Goal: Information Seeking & Learning: Learn about a topic

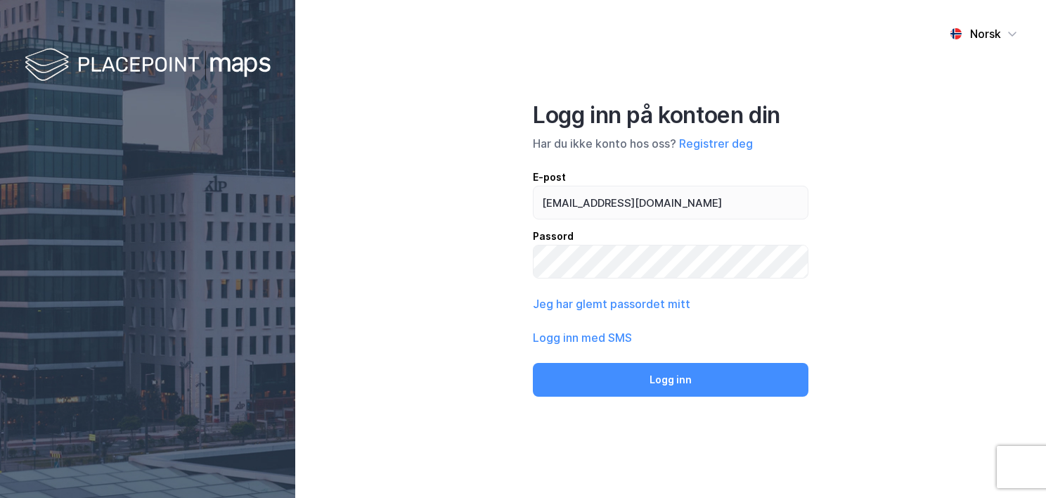
type input "[EMAIL_ADDRESS][DOMAIN_NAME]"
click at [533, 363] on button "Logg inn" at bounding box center [671, 380] width 276 height 34
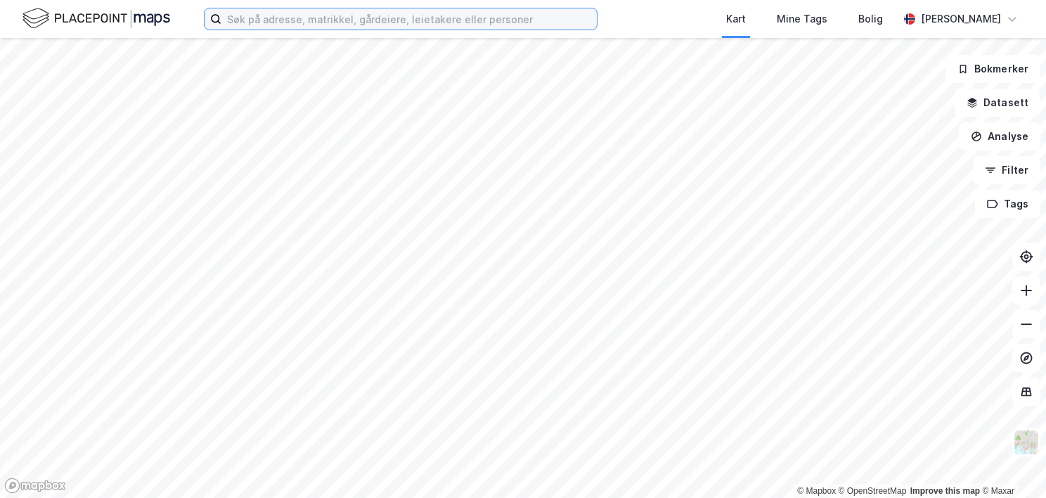
click at [259, 15] on input at bounding box center [408, 18] width 375 height 21
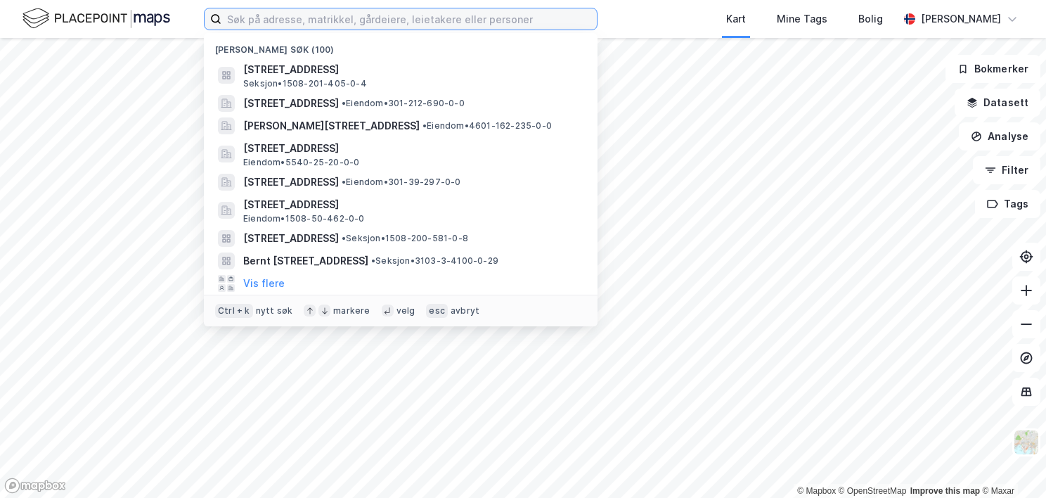
paste input "3201/96/164"
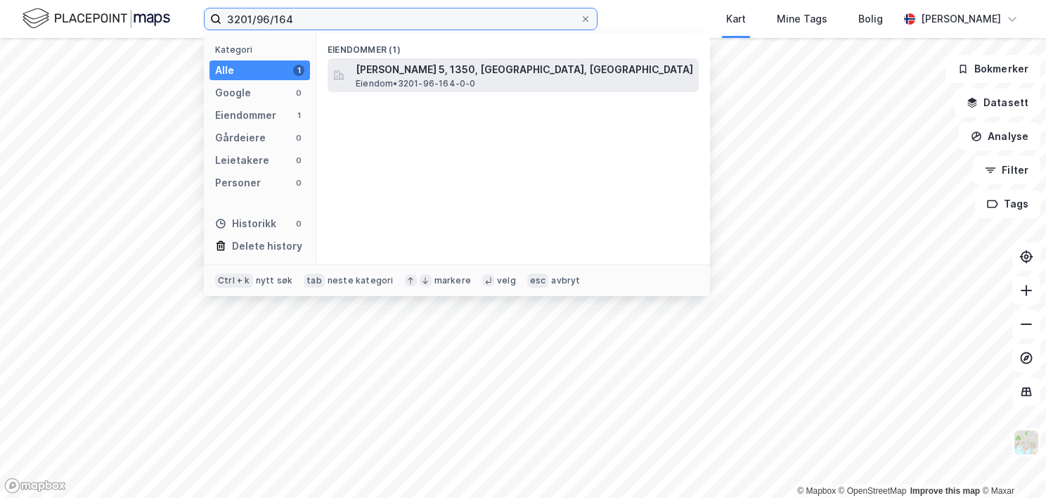
type input "3201/96/164"
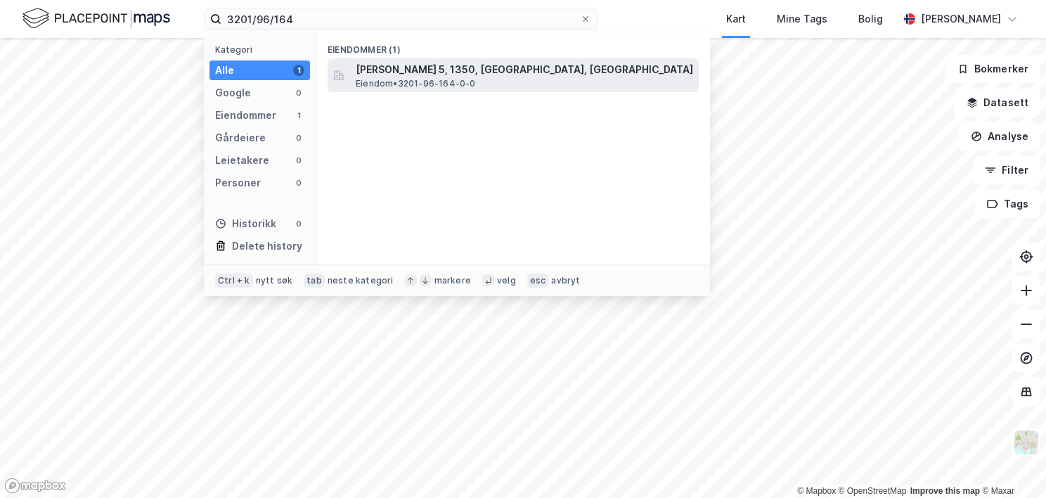
click at [392, 71] on span "[PERSON_NAME] 5, 1350, [GEOGRAPHIC_DATA], [GEOGRAPHIC_DATA]" at bounding box center [524, 69] width 337 height 17
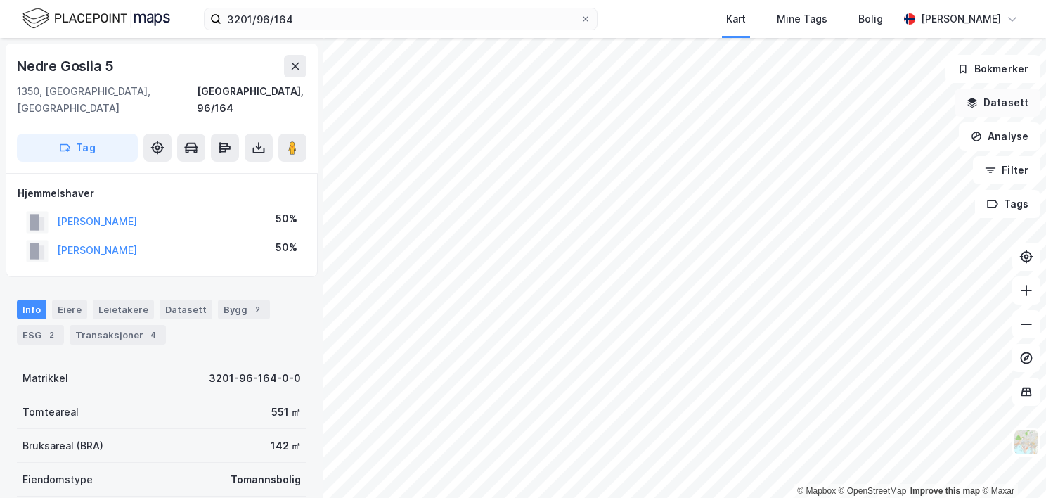
click at [1005, 98] on button "Datasett" at bounding box center [998, 103] width 86 height 28
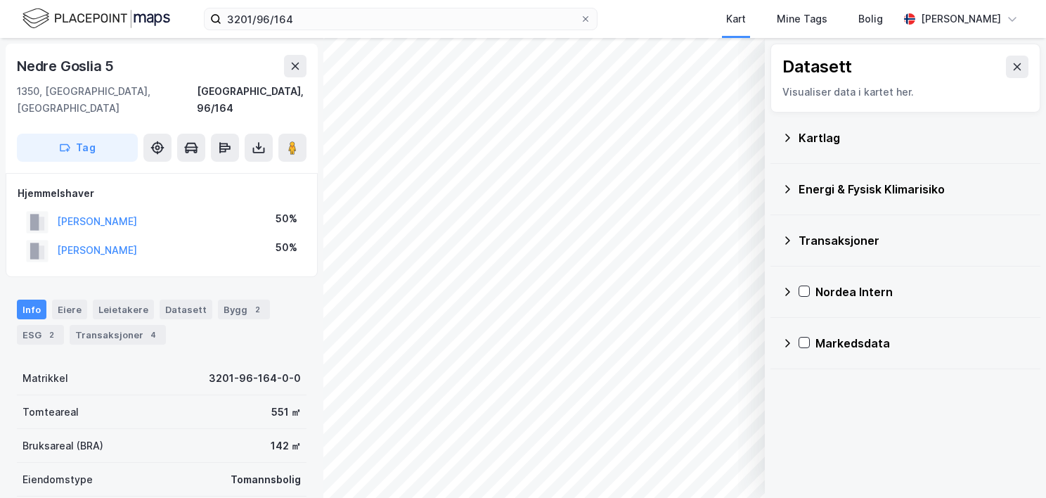
click at [785, 191] on icon at bounding box center [787, 188] width 11 height 11
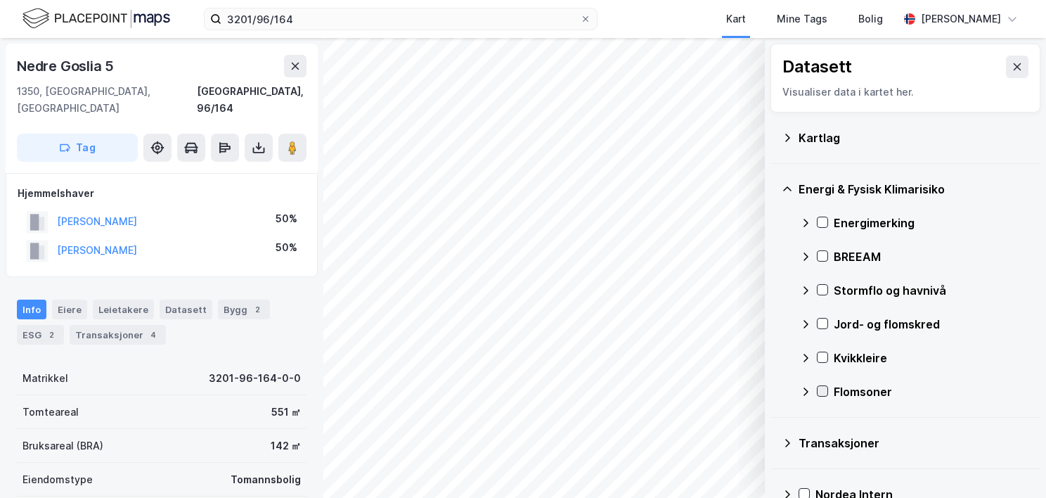
click at [823, 389] on icon at bounding box center [823, 391] width 10 height 10
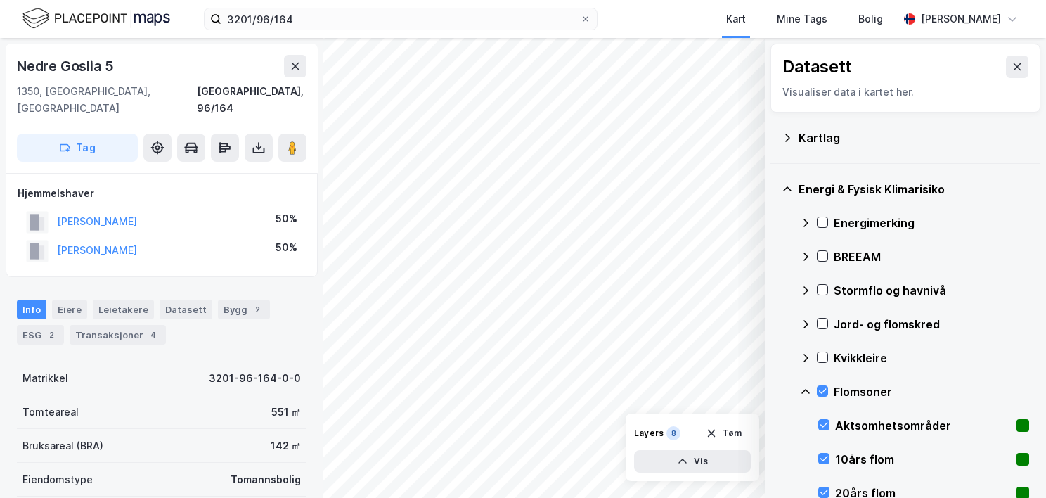
click at [801, 387] on icon at bounding box center [805, 391] width 11 height 11
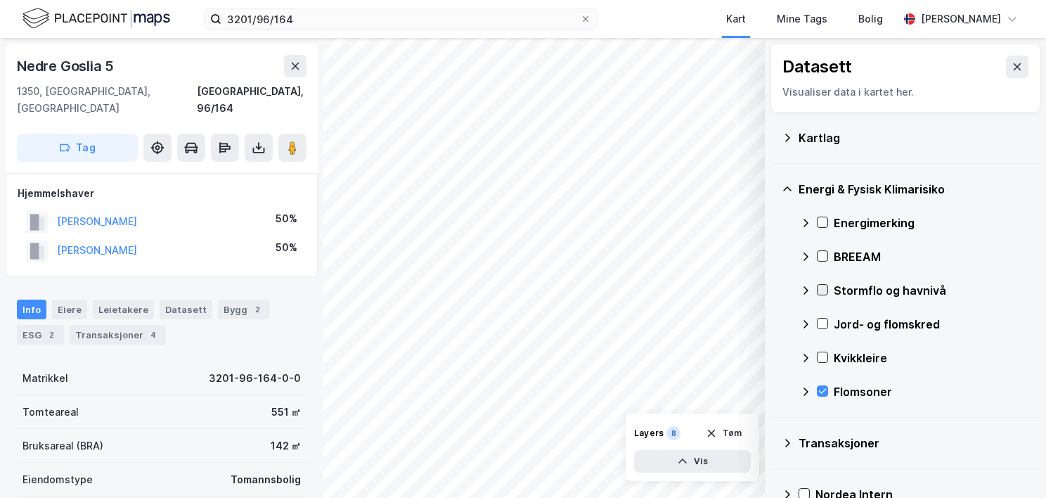
click at [821, 290] on icon at bounding box center [823, 290] width 10 height 10
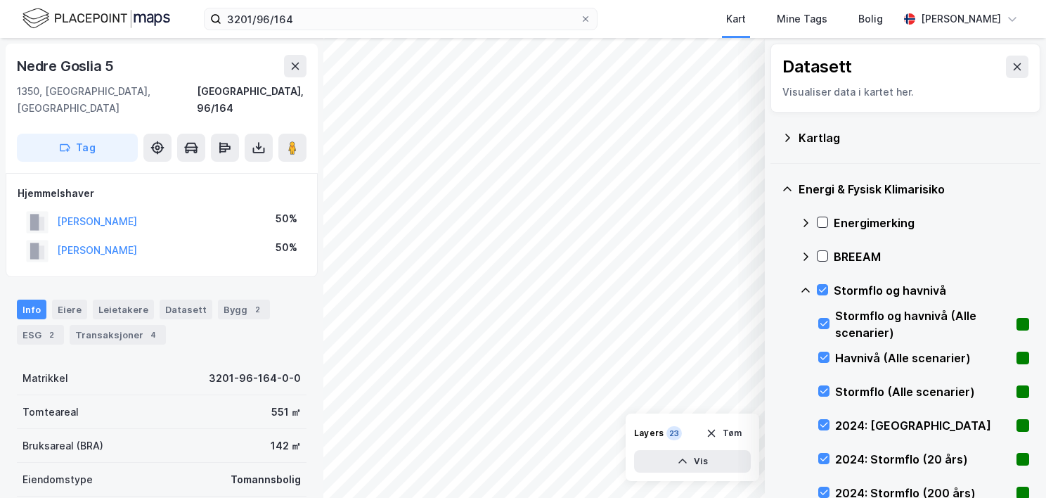
click at [805, 286] on icon at bounding box center [805, 290] width 11 height 11
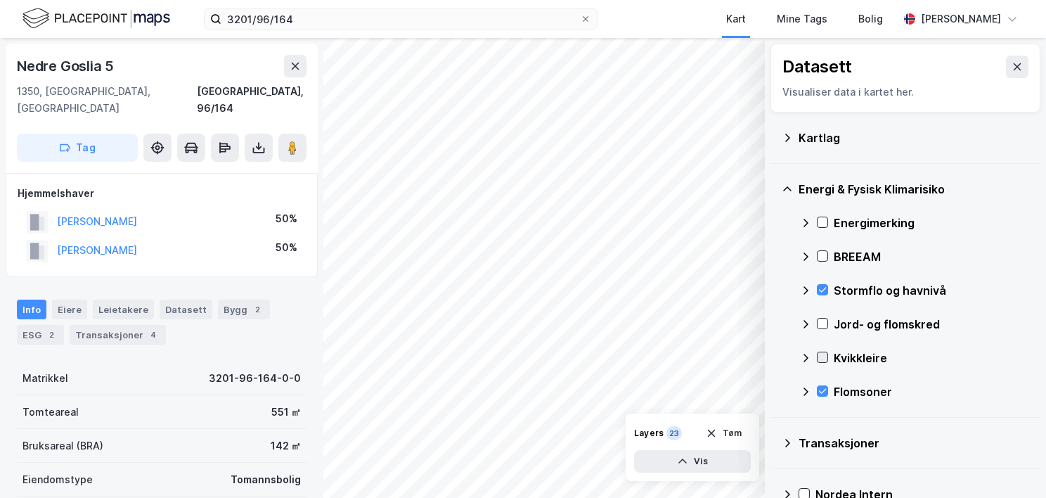
click at [822, 355] on icon at bounding box center [823, 357] width 10 height 10
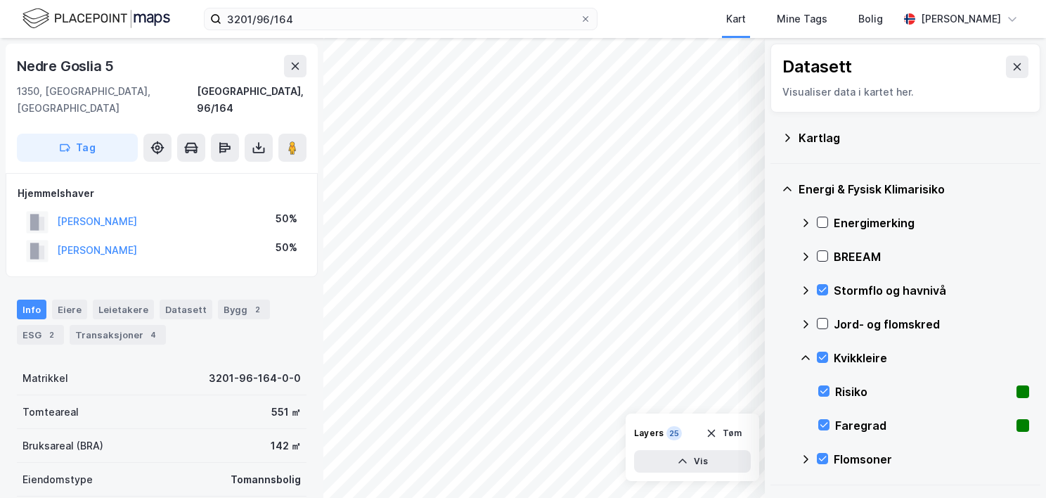
click at [806, 354] on icon at bounding box center [805, 357] width 11 height 11
click at [823, 323] on icon at bounding box center [823, 323] width 8 height 5
click at [807, 321] on icon at bounding box center [805, 323] width 11 height 11
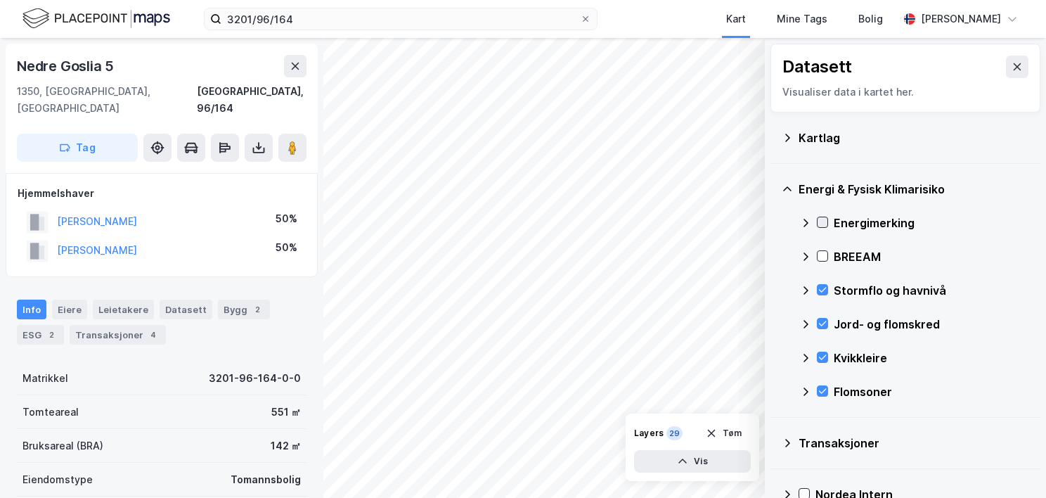
click at [819, 222] on icon at bounding box center [823, 222] width 10 height 10
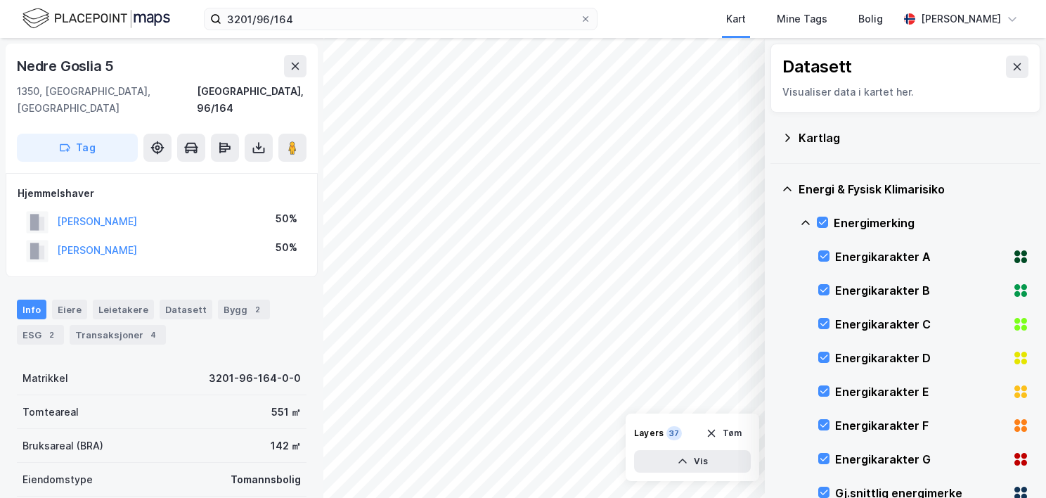
click at [805, 217] on icon at bounding box center [805, 222] width 11 height 11
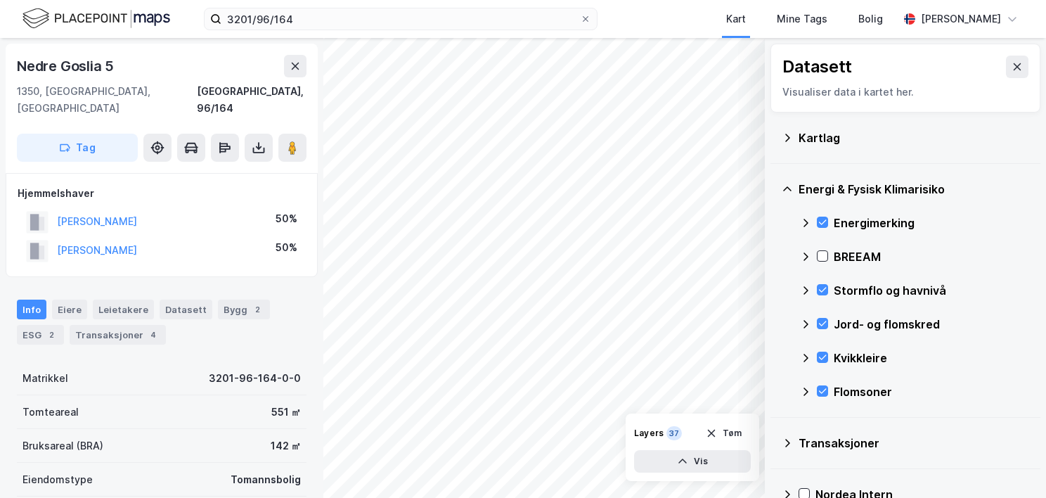
click at [787, 138] on icon at bounding box center [787, 137] width 11 height 11
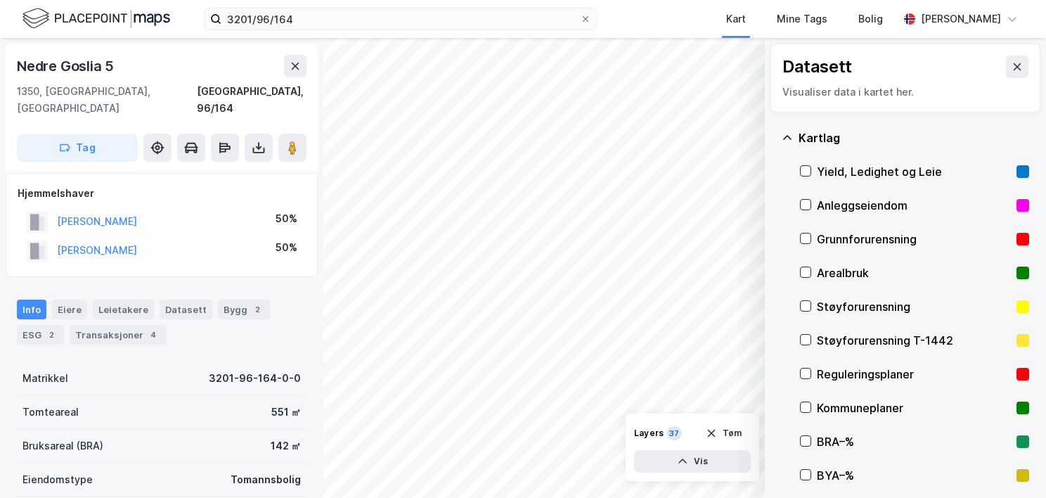
click at [835, 236] on div "Grunnforurensning" at bounding box center [914, 239] width 194 height 17
click at [787, 132] on icon at bounding box center [787, 137] width 11 height 11
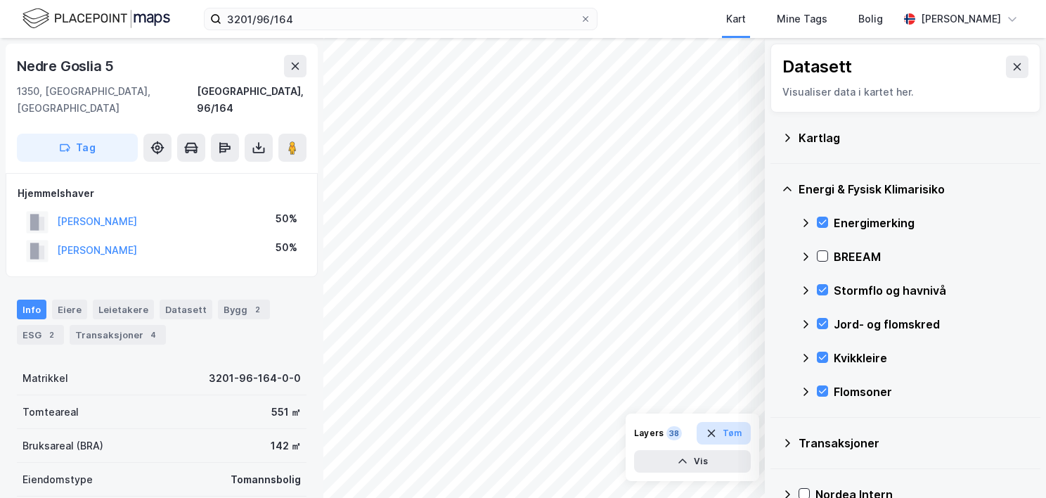
click at [734, 432] on button "Tøm" at bounding box center [724, 433] width 54 height 22
